Goal: Check status: Check status

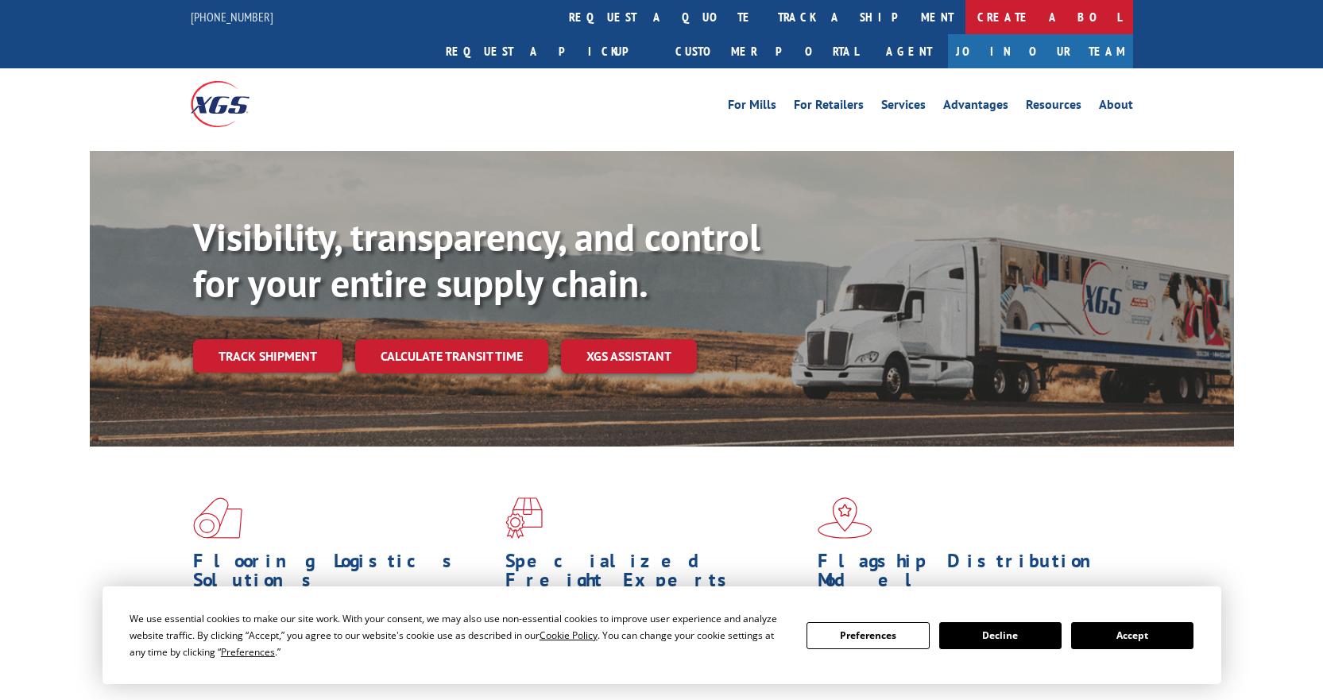
click at [966, 21] on link "Create a BOL" at bounding box center [1050, 17] width 168 height 34
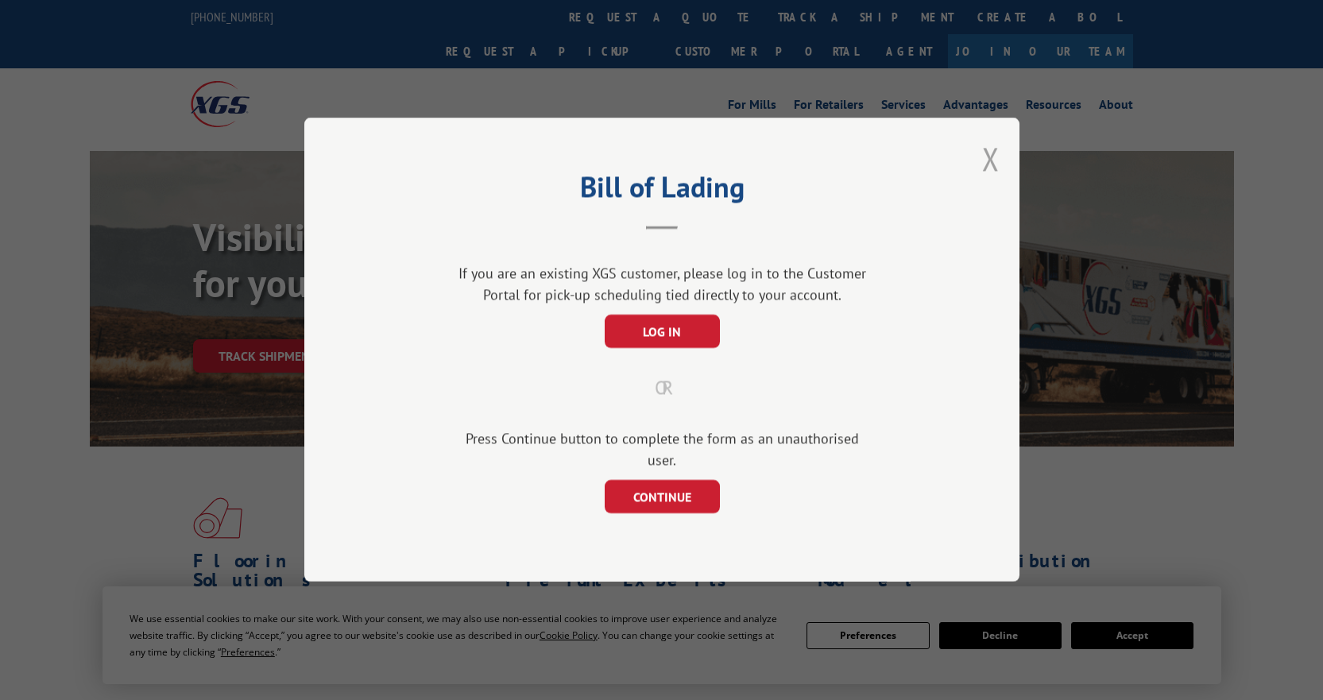
click at [994, 179] on button "Close modal" at bounding box center [990, 159] width 17 height 42
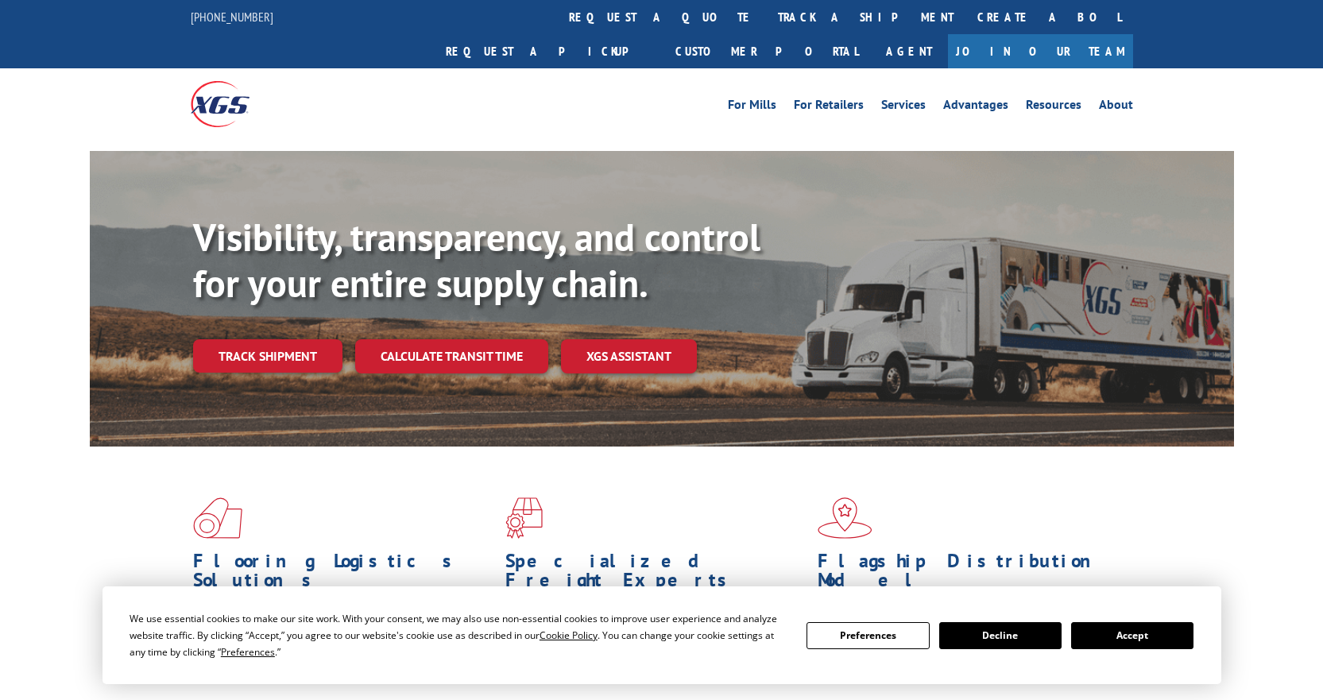
click at [1087, 634] on button "Accept" at bounding box center [1132, 635] width 122 height 27
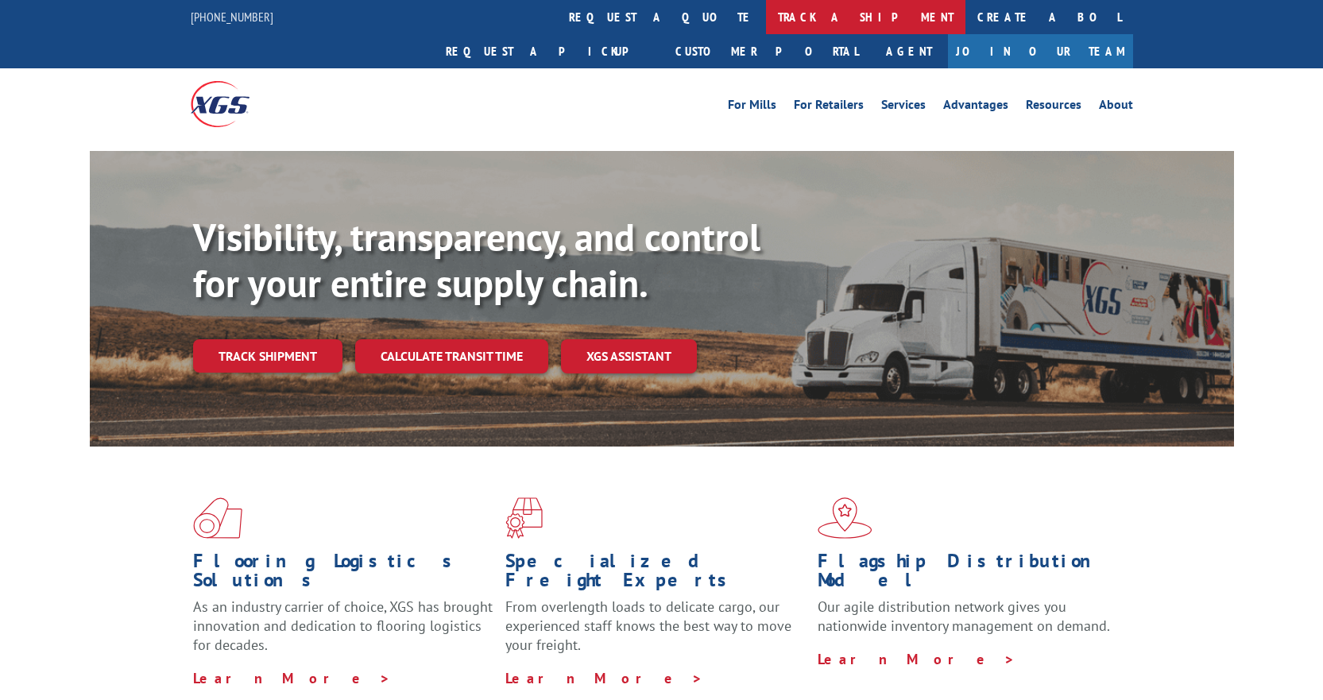
click at [766, 17] on link "track a shipment" at bounding box center [865, 17] width 199 height 34
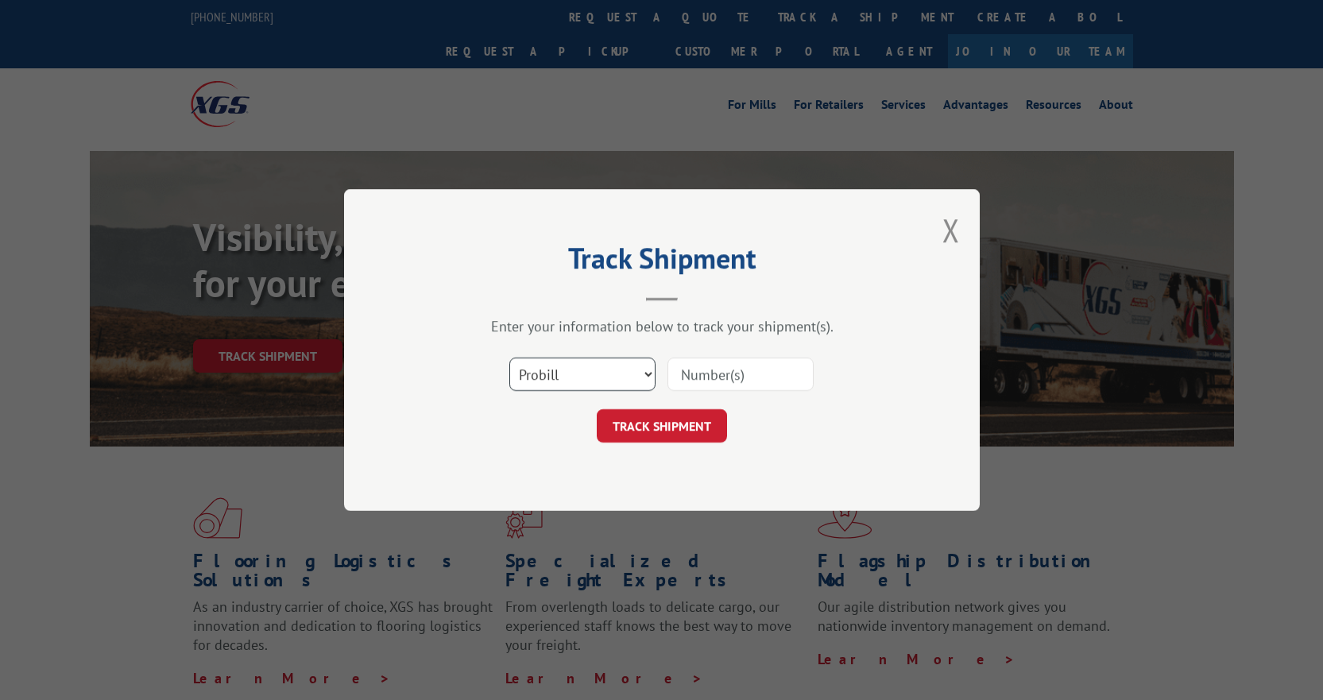
click at [633, 372] on select "Select category... Probill BOL PO" at bounding box center [582, 374] width 146 height 33
select select "bol"
click at [509, 358] on select "Select category... Probill BOL PO" at bounding box center [582, 374] width 146 height 33
click at [697, 373] on input at bounding box center [741, 374] width 146 height 33
paste input "17474901"
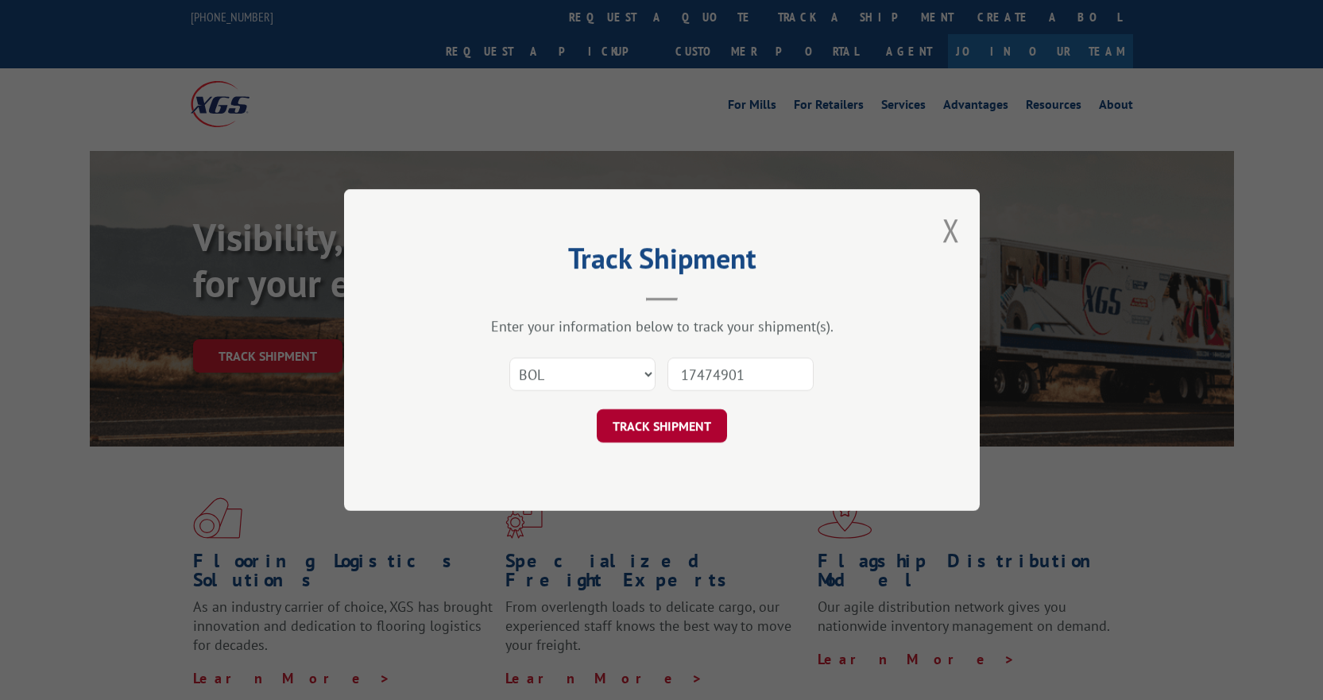
type input "17474901"
click at [681, 431] on button "TRACK SHIPMENT" at bounding box center [662, 425] width 130 height 33
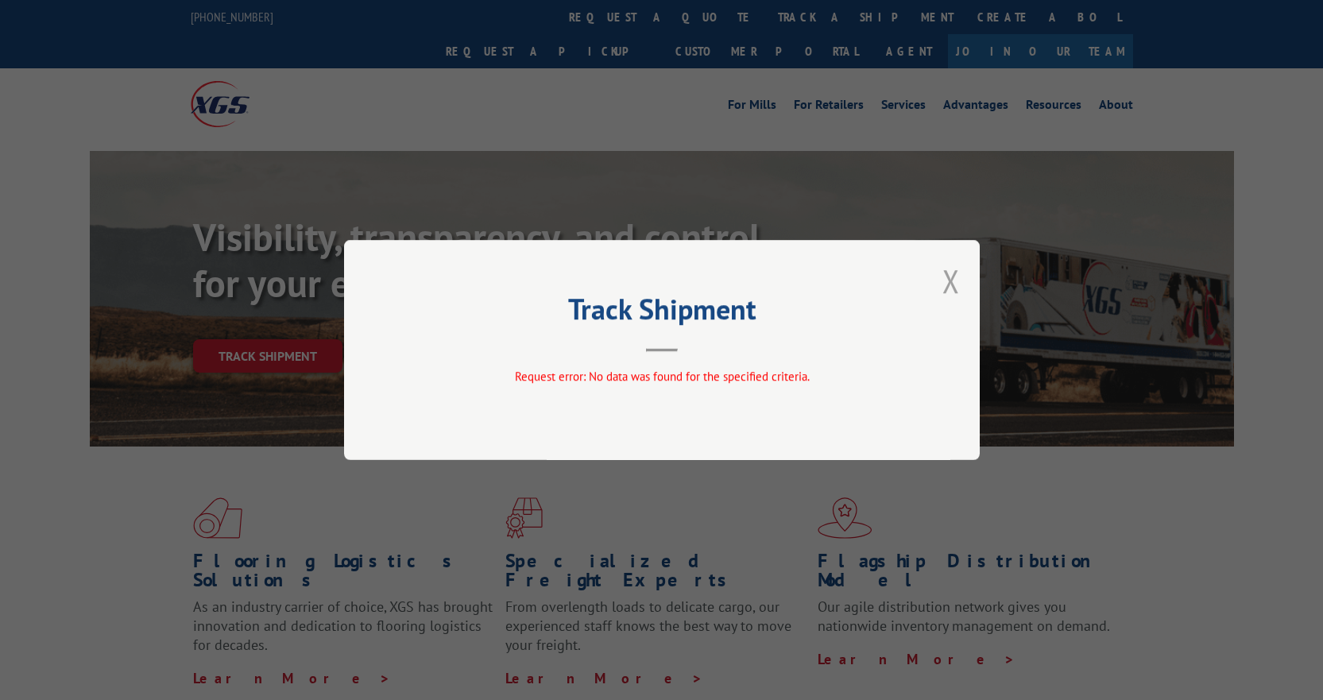
click at [947, 281] on button "Close modal" at bounding box center [951, 281] width 17 height 42
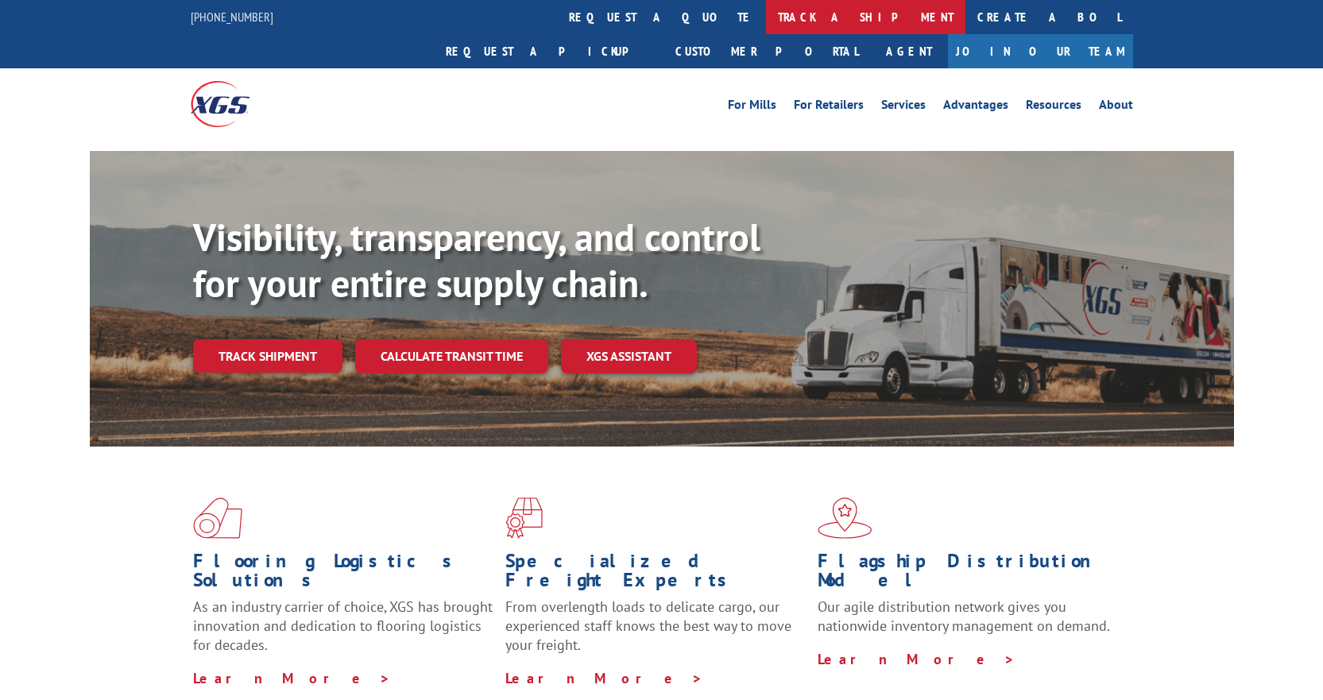
click at [766, 17] on link "track a shipment" at bounding box center [865, 17] width 199 height 34
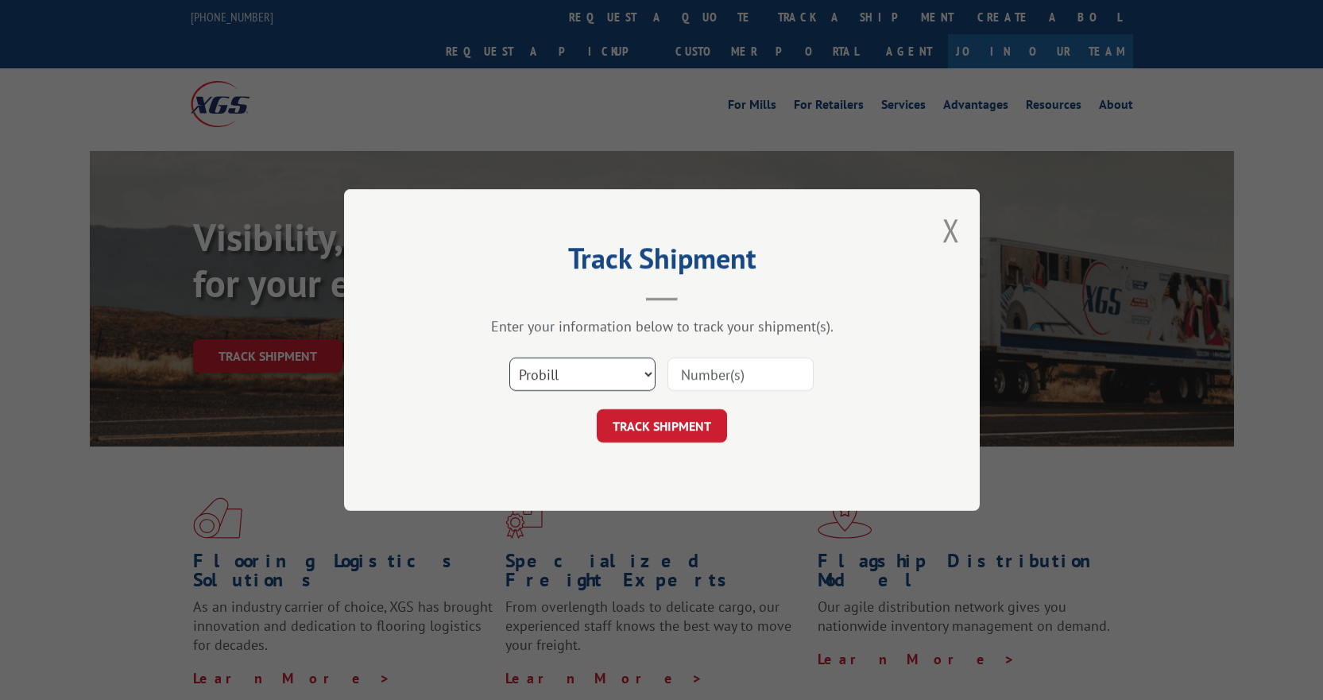
click at [595, 368] on select "Select category... Probill BOL PO" at bounding box center [582, 374] width 146 height 33
select select "po"
click at [509, 358] on select "Select category... Probill BOL PO" at bounding box center [582, 374] width 146 height 33
drag, startPoint x: 699, startPoint y: 375, endPoint x: 716, endPoint y: 386, distance: 20.7
click at [705, 375] on input at bounding box center [741, 374] width 146 height 33
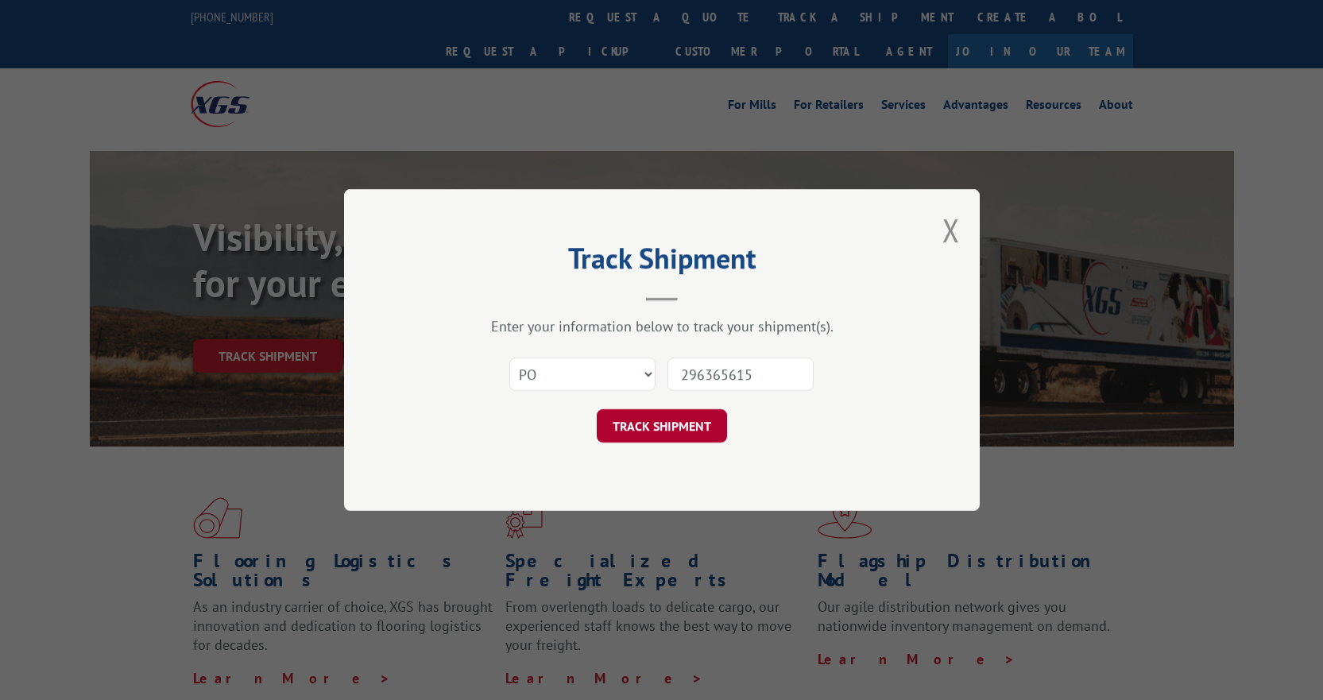
type input "296365615"
click at [672, 430] on button "TRACK SHIPMENT" at bounding box center [662, 425] width 130 height 33
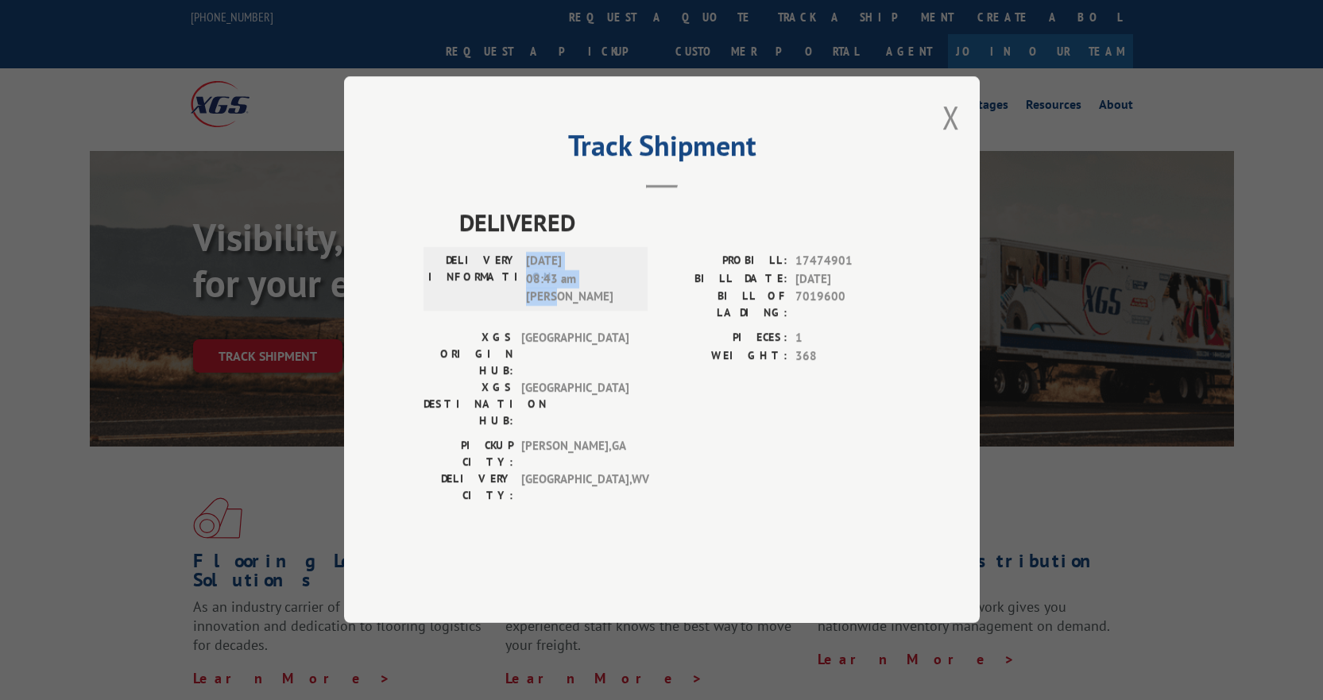
drag, startPoint x: 527, startPoint y: 305, endPoint x: 591, endPoint y: 335, distance: 70.1
click at [591, 307] on span "[DATE] 08:43 am [PERSON_NAME]" at bounding box center [579, 280] width 107 height 54
drag, startPoint x: 953, startPoint y: 157, endPoint x: 961, endPoint y: 153, distance: 8.9
click at [953, 138] on button "Close modal" at bounding box center [951, 117] width 17 height 42
